Goal: Task Accomplishment & Management: Use online tool/utility

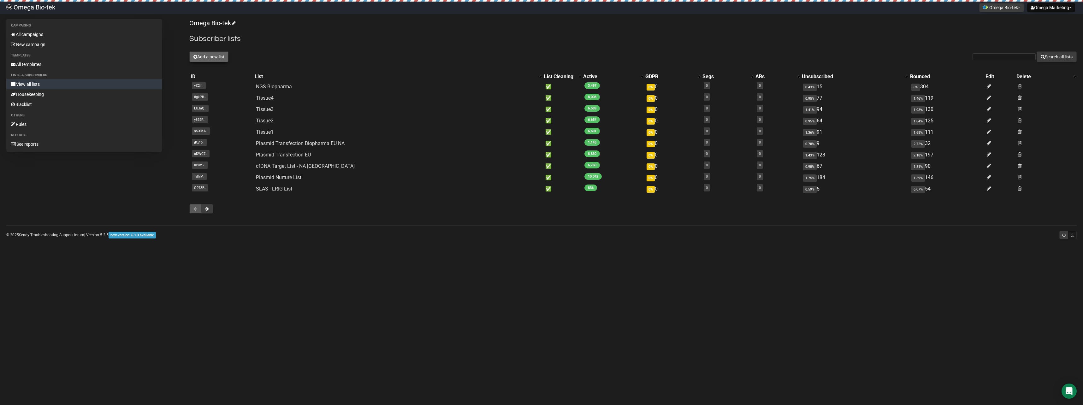
click at [203, 58] on button "Add a new list" at bounding box center [208, 56] width 39 height 11
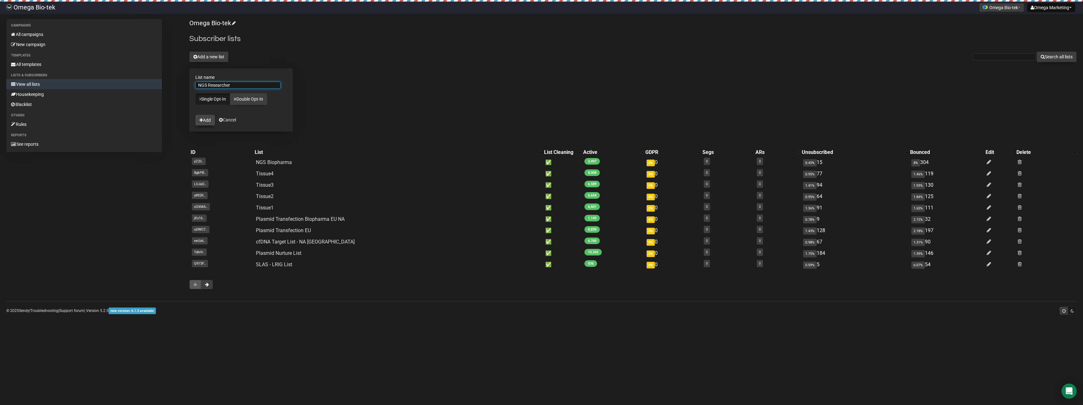
type input "NGS Researcher"
click at [209, 120] on button "Add" at bounding box center [205, 120] width 20 height 11
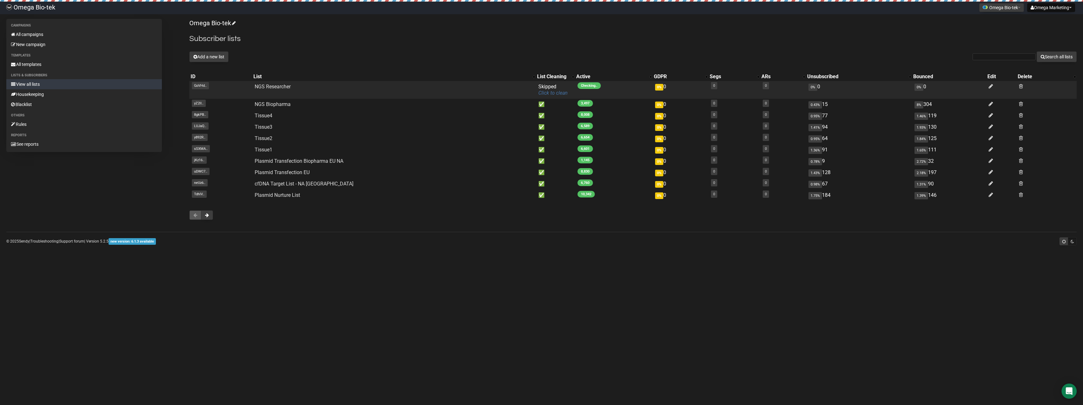
click at [538, 94] on link "Click to clean" at bounding box center [552, 93] width 29 height 6
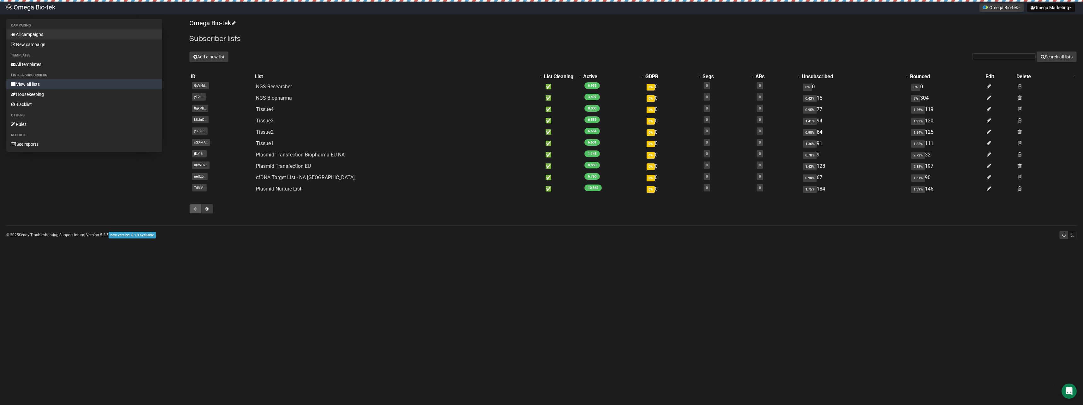
click at [39, 34] on link "All campaigns" at bounding box center [84, 34] width 156 height 10
